Goal: Task Accomplishment & Management: Use online tool/utility

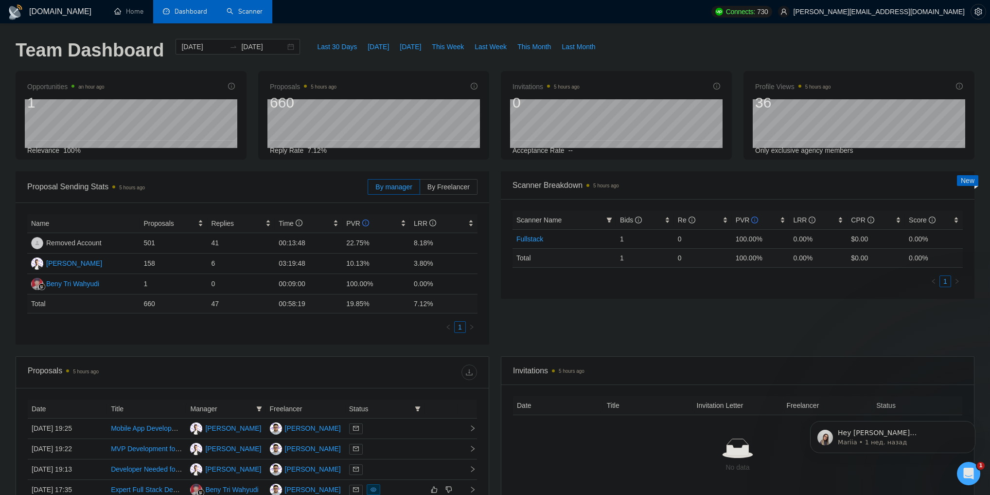
click at [255, 16] on link "Scanner" at bounding box center [245, 11] width 36 height 8
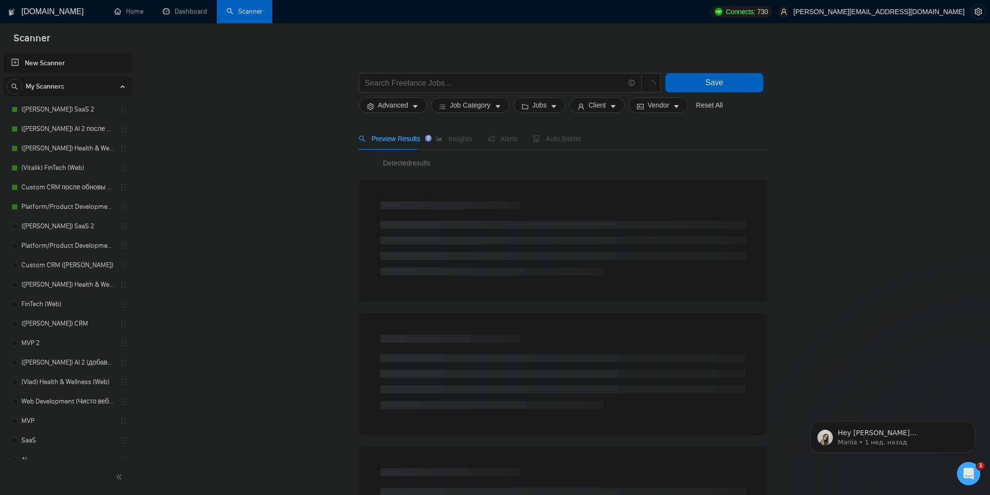
click at [48, 107] on link "([PERSON_NAME]) SaaS 2" at bounding box center [67, 109] width 92 height 19
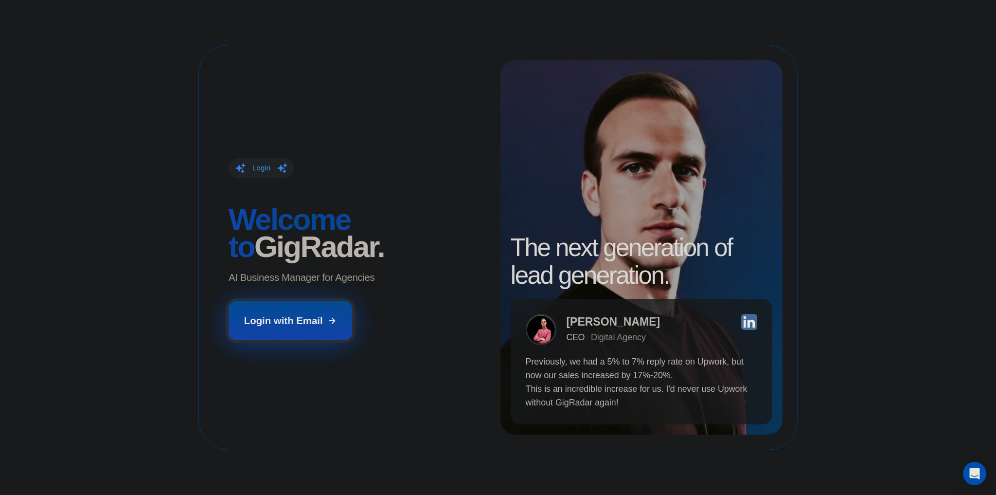
click at [328, 318] on icon at bounding box center [332, 320] width 9 height 9
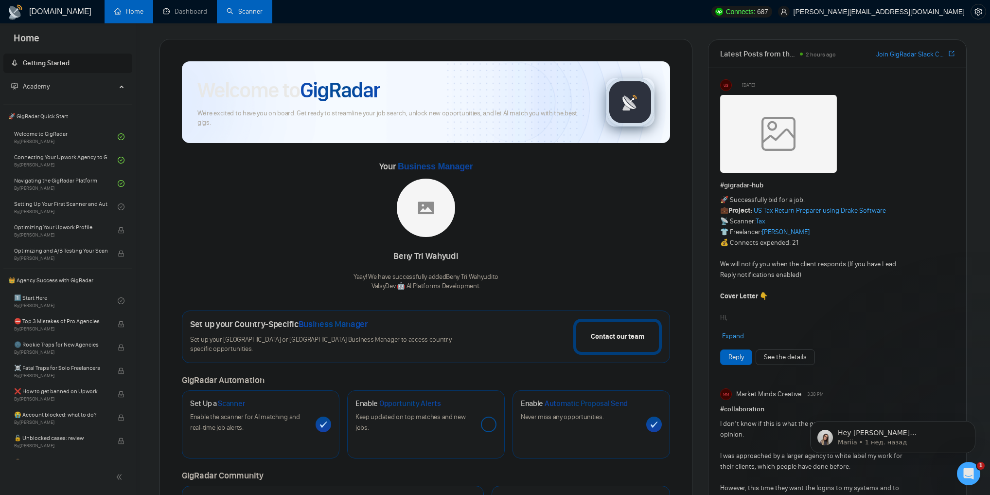
click at [238, 14] on link "Scanner" at bounding box center [245, 11] width 36 height 8
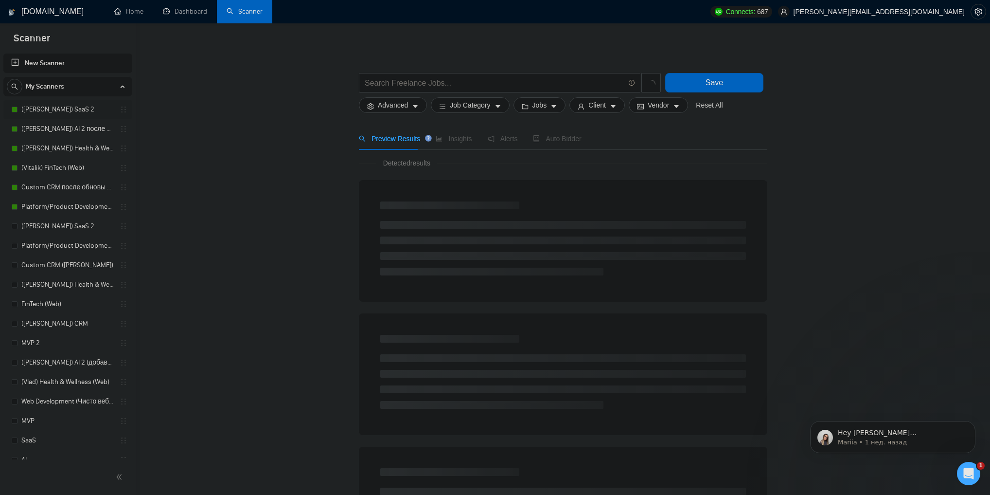
click at [66, 109] on link "([PERSON_NAME]) SaaS 2" at bounding box center [67, 109] width 92 height 19
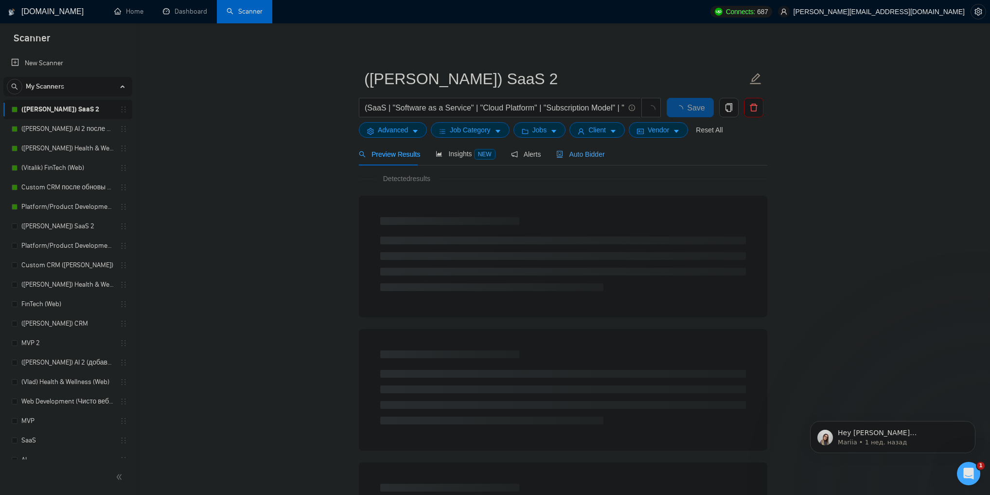
click at [585, 152] on span "Auto Bidder" at bounding box center [580, 154] width 48 height 8
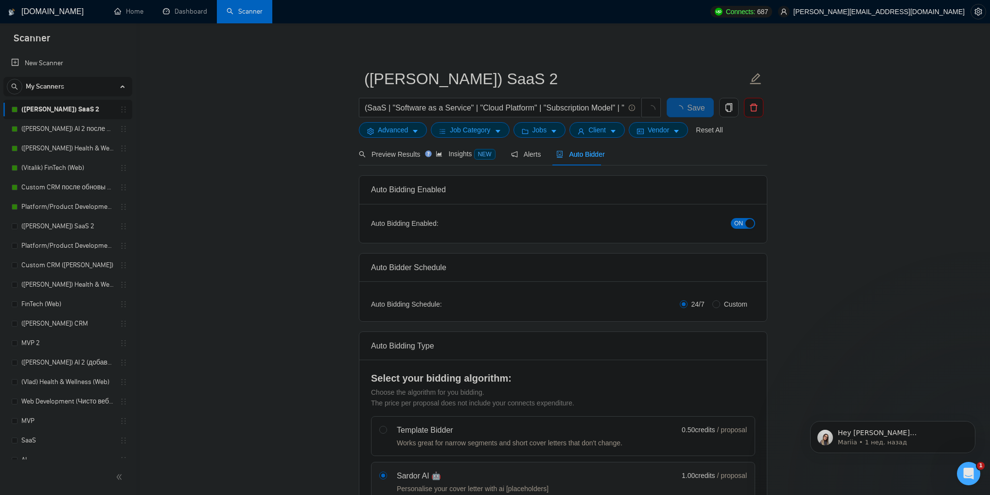
click at [743, 222] on button "ON" at bounding box center [743, 223] width 24 height 11
click at [698, 109] on button "Save" at bounding box center [690, 107] width 47 height 19
click at [82, 130] on link "([PERSON_NAME]) AI 2 после обновы профиля" at bounding box center [67, 128] width 92 height 19
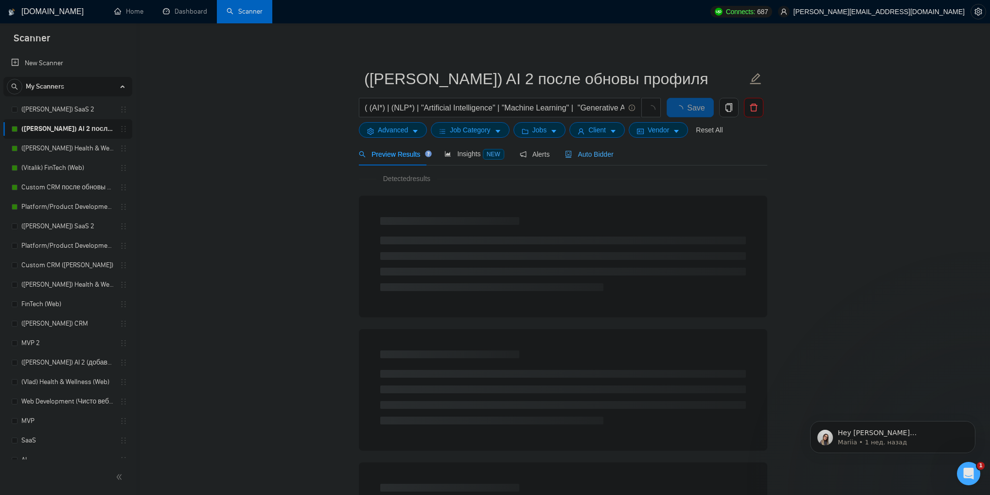
click at [593, 160] on div "Auto Bidder" at bounding box center [589, 153] width 48 height 23
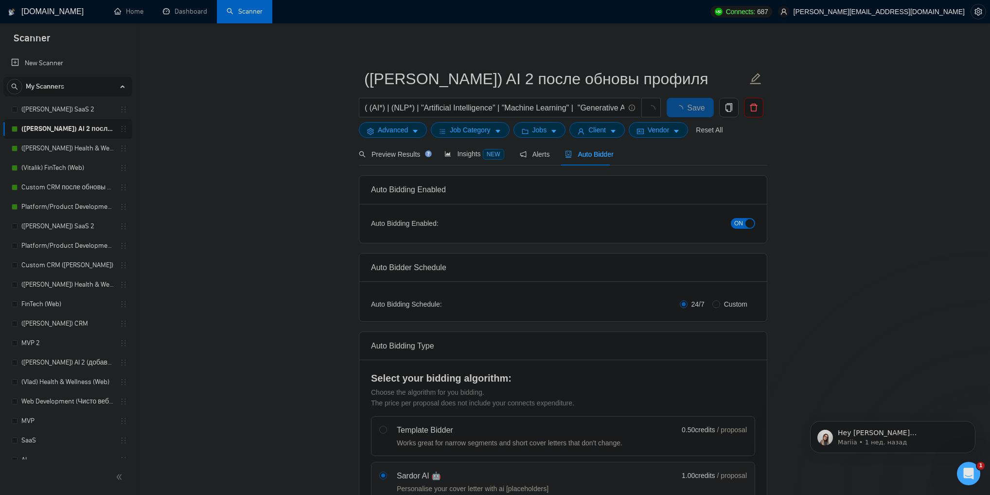
click at [743, 222] on button "ON" at bounding box center [743, 223] width 24 height 11
click at [692, 111] on span "Save" at bounding box center [690, 108] width 18 height 12
click at [78, 149] on link "([PERSON_NAME]) Health & Wellness (Web) после обновы профиля" at bounding box center [67, 148] width 92 height 19
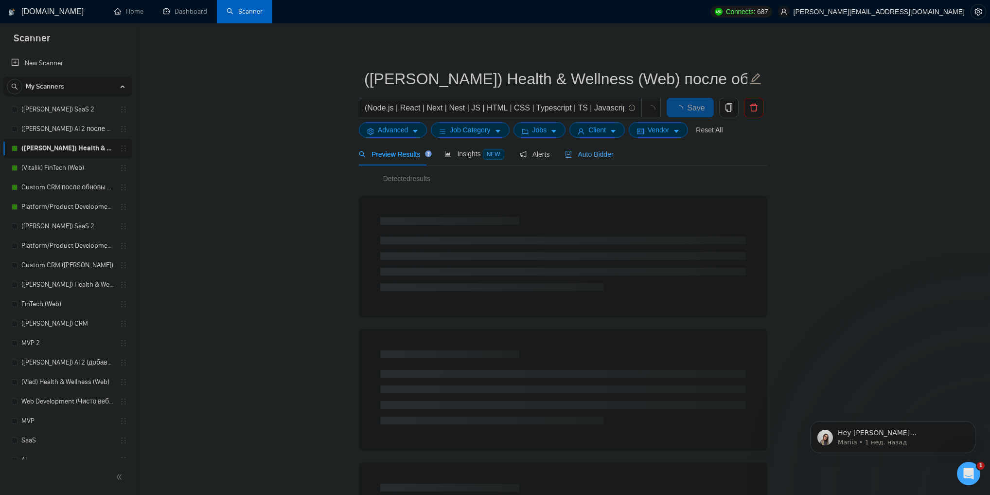
click at [600, 154] on span "Auto Bidder" at bounding box center [589, 154] width 48 height 8
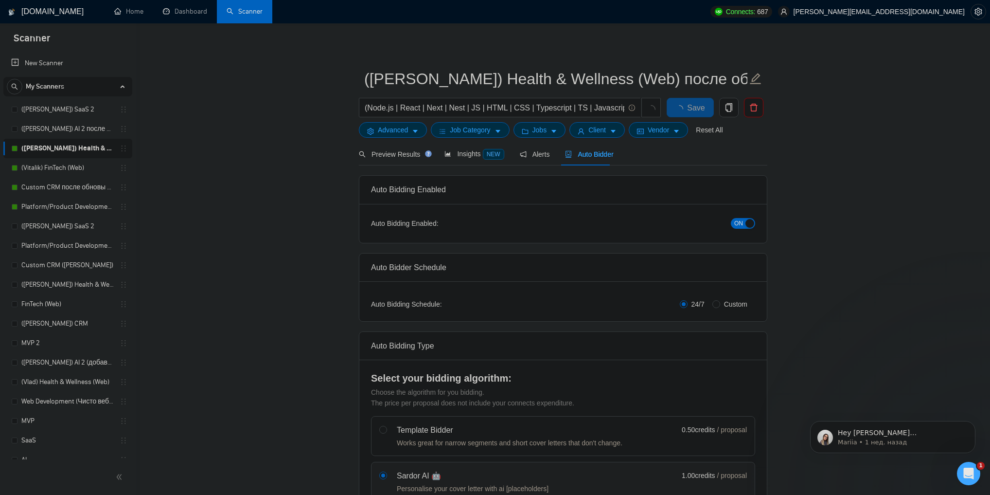
click at [741, 222] on span "ON" at bounding box center [738, 223] width 9 height 11
click at [692, 111] on span "Save" at bounding box center [690, 108] width 18 height 12
click at [85, 167] on link "(Vitalik) FinTech (Web)" at bounding box center [67, 167] width 92 height 19
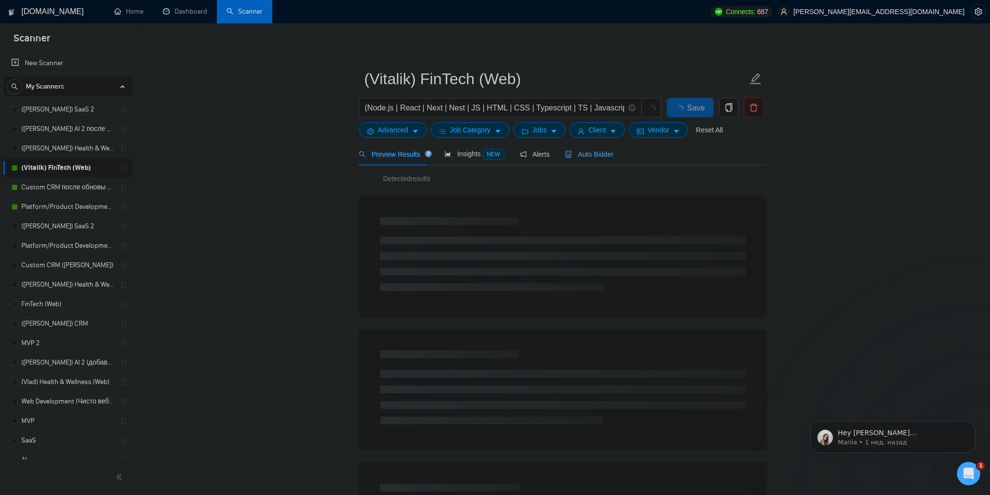
click at [590, 157] on span "Auto Bidder" at bounding box center [589, 154] width 48 height 8
